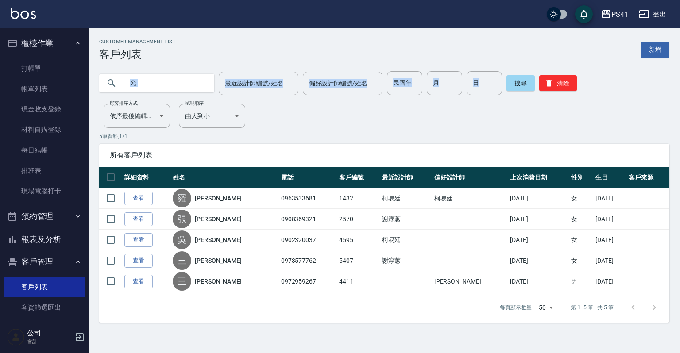
drag, startPoint x: 212, startPoint y: 85, endPoint x: 145, endPoint y: 88, distance: 66.5
click at [135, 93] on div "允" at bounding box center [156, 83] width 115 height 19
drag, startPoint x: 148, startPoint y: 85, endPoint x: 112, endPoint y: 95, distance: 38.0
click at [112, 95] on div "Customer Management List 客戶列表 新增 允 最近設計師編號/姓名 最近設計師編號/姓名 偏好設計師編號/姓名 偏好設計師編號/姓名 …" at bounding box center [385, 181] width 592 height 284
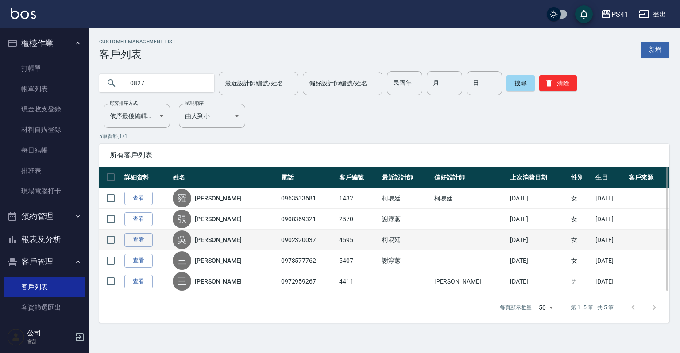
type input "0827"
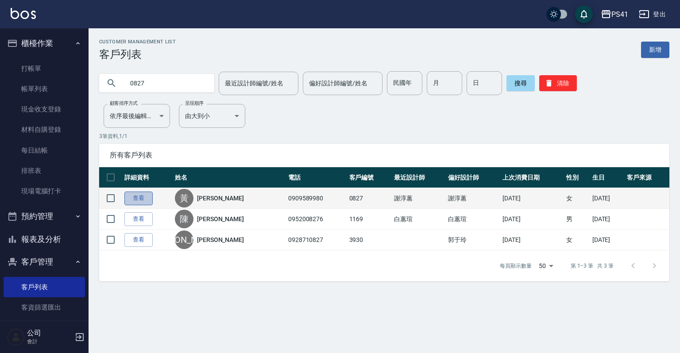
click at [138, 200] on link "查看" at bounding box center [138, 199] width 28 height 14
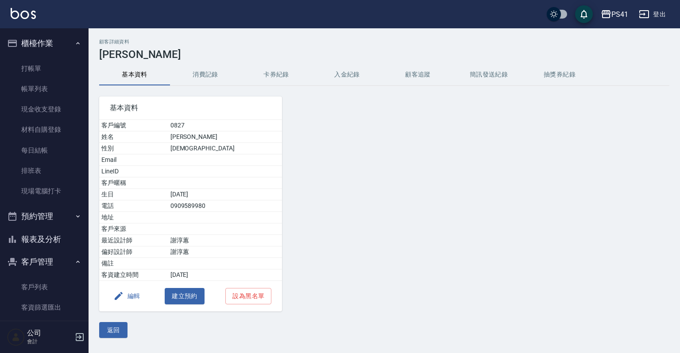
click at [207, 74] on button "消費記錄" at bounding box center [205, 74] width 71 height 21
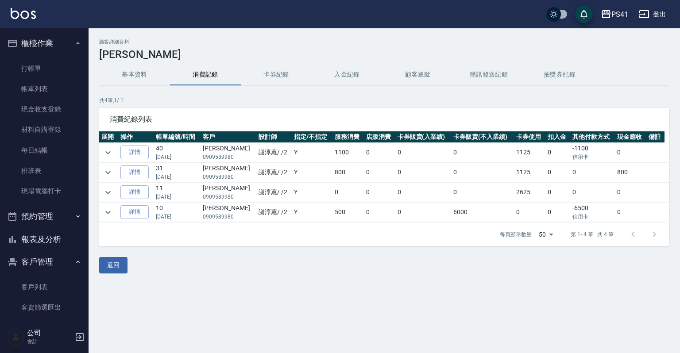
click at [271, 80] on button "卡券紀錄" at bounding box center [276, 74] width 71 height 21
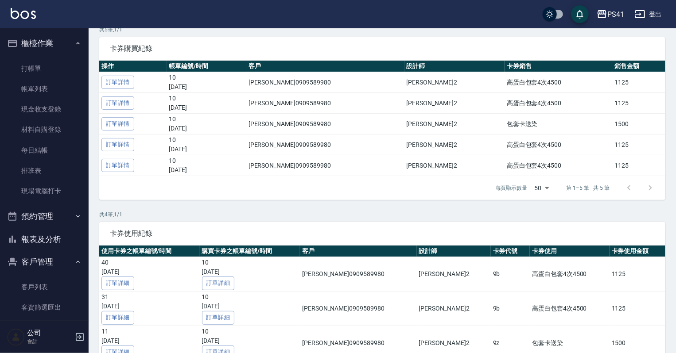
scroll to position [172, 0]
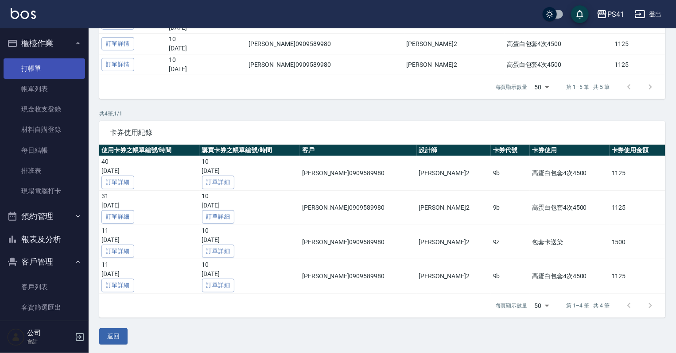
click at [38, 72] on link "打帳單" at bounding box center [44, 68] width 81 height 20
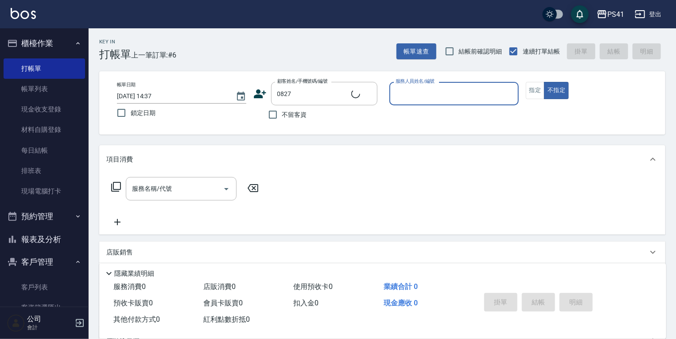
type input "[PERSON_NAME]/0909589980/0827"
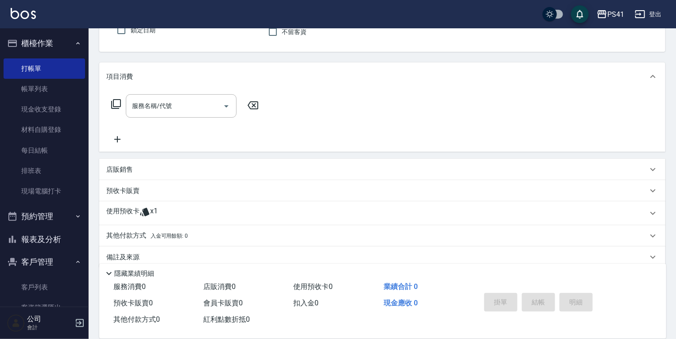
scroll to position [96, 0]
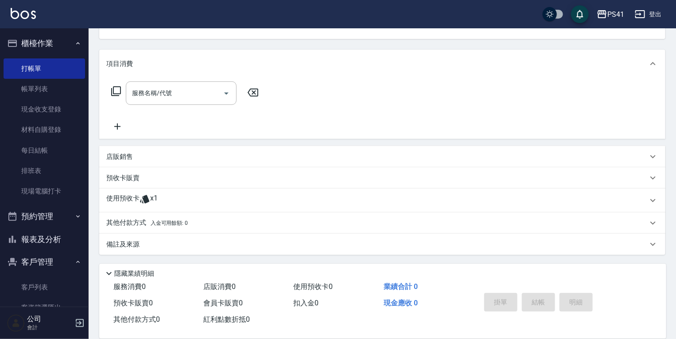
click at [133, 195] on p "使用預收卡" at bounding box center [122, 200] width 33 height 13
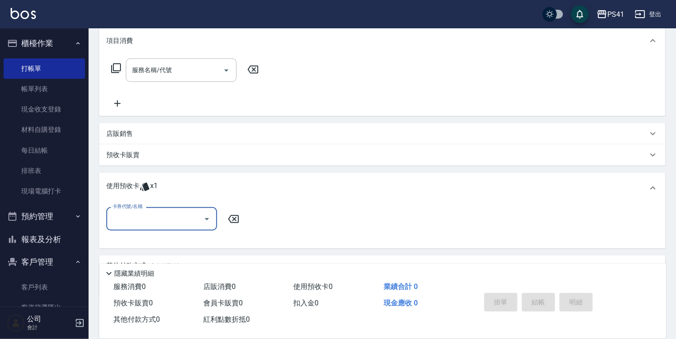
scroll to position [131, 0]
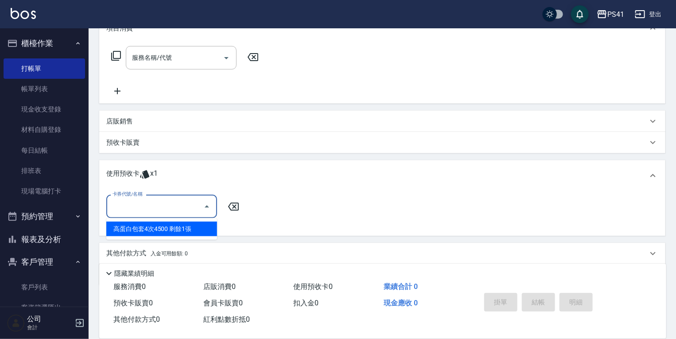
click at [172, 201] on input "卡券代號/名稱" at bounding box center [154, 206] width 89 height 15
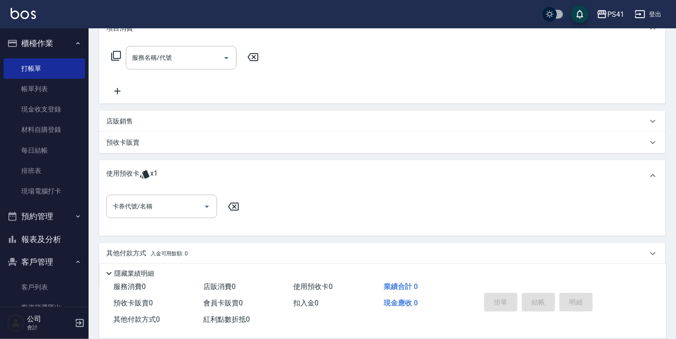
click at [314, 186] on div "使用預收卡 x1" at bounding box center [382, 175] width 566 height 31
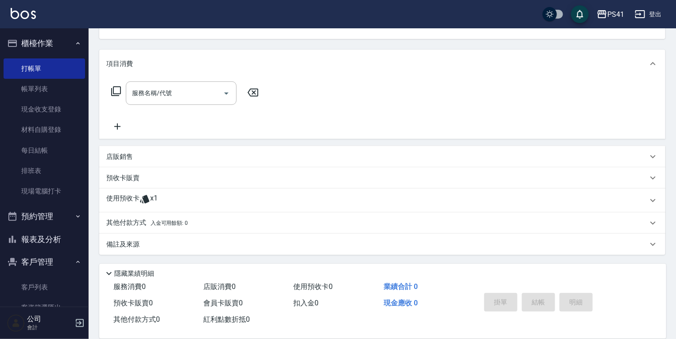
scroll to position [96, 0]
drag, startPoint x: 50, startPoint y: 276, endPoint x: 45, endPoint y: 277, distance: 4.5
click at [50, 205] on ul "客戶列表 客資篩選匯出 卡券管理" at bounding box center [44, 130] width 81 height 151
click at [44, 278] on link "客戶列表" at bounding box center [44, 287] width 81 height 20
